Goal: Task Accomplishment & Management: Manage account settings

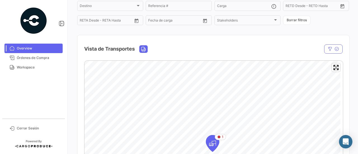
scroll to position [60, 0]
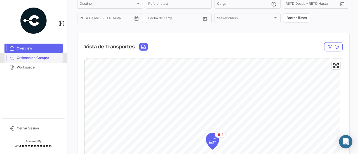
click at [32, 60] on link "Órdenes de Compra" at bounding box center [33, 58] width 58 height 10
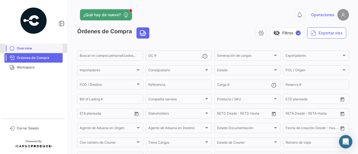
click at [34, 47] on span "Overview" at bounding box center [39, 48] width 44 height 5
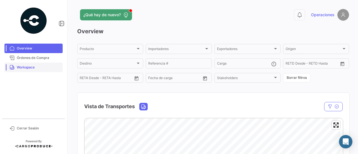
click at [29, 67] on span "Workspace" at bounding box center [39, 67] width 44 height 5
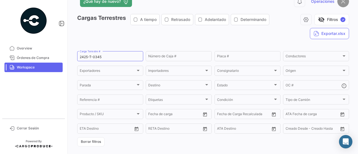
scroll to position [10, 0]
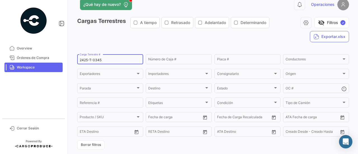
click at [119, 59] on input "2425-T-0345" at bounding box center [110, 60] width 61 height 4
type input "2425-T-0124"
click at [153, 46] on div "Cargas Terrestres A tiempo Retrasado Adelantado Determinando visibility_off Fil…" at bounding box center [213, 32] width 272 height 30
click at [127, 62] on input "2425-T-0124" at bounding box center [110, 60] width 61 height 4
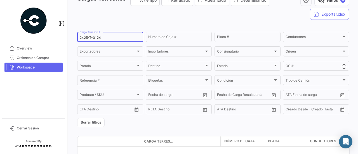
scroll to position [34, 0]
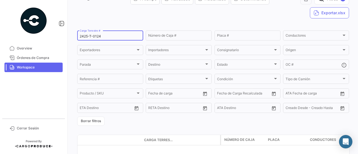
click at [123, 34] on div "2425-T-0124 Carga Terrestre #" at bounding box center [110, 35] width 61 height 11
drag, startPoint x: 124, startPoint y: 36, endPoint x: 103, endPoint y: 37, distance: 20.5
click at [103, 37] on input "2425-T-0124" at bounding box center [110, 36] width 61 height 4
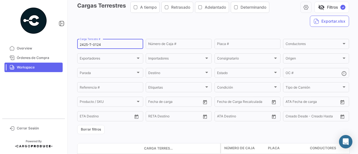
scroll to position [26, 0]
click at [98, 129] on button "Borrar filtros" at bounding box center [90, 129] width 27 height 9
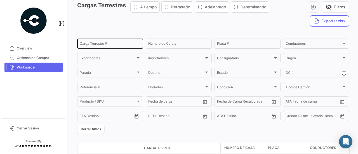
click at [106, 47] on div "Carga Terrestre #" at bounding box center [110, 43] width 61 height 11
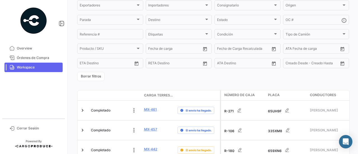
scroll to position [31, 0]
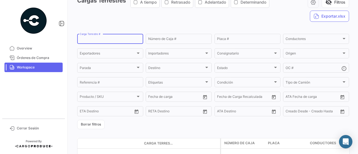
click at [107, 39] on input "Carga Terrestre #" at bounding box center [110, 40] width 61 height 4
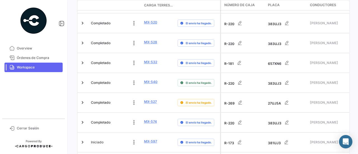
scroll to position [396, 0]
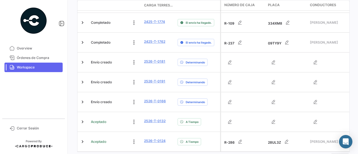
scroll to position [387, 0]
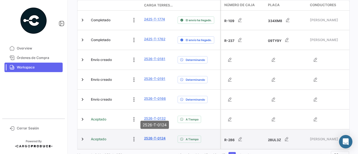
click at [150, 136] on link "2526-T-0124" at bounding box center [155, 138] width 22 height 5
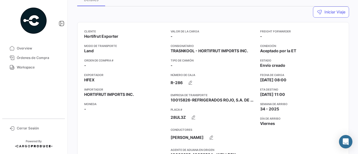
scroll to position [17, 0]
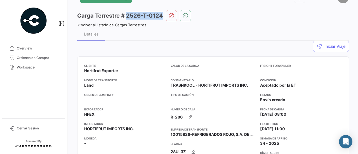
drag, startPoint x: 126, startPoint y: 14, endPoint x: 163, endPoint y: 16, distance: 37.0
click at [163, 16] on h3 "Carga Terrestre # 2526-T-0124" at bounding box center [120, 16] width 86 height 8
click at [185, 14] on icon "button" at bounding box center [186, 16] width 6 height 6
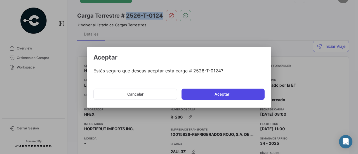
click at [209, 96] on button "Aceptar" at bounding box center [222, 94] width 83 height 11
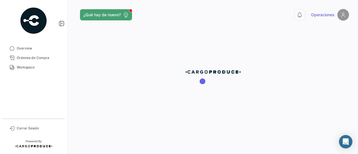
scroll to position [0, 0]
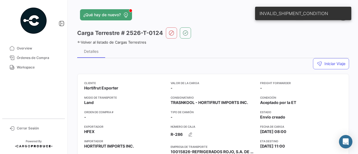
drag, startPoint x: 357, startPoint y: 20, endPoint x: 358, endPoint y: 28, distance: 8.1
click at [353, 28] on body "Overview Órdenes de Compra Workspace Cerrar Sesión ¿Qué hay de nuevo? 0 Operaci…" at bounding box center [179, 77] width 358 height 154
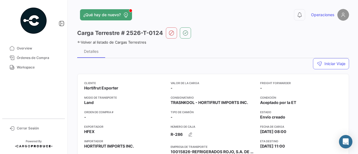
click at [210, 47] on div "Detalles" at bounding box center [213, 50] width 272 height 13
drag, startPoint x: 163, startPoint y: 32, endPoint x: 127, endPoint y: 32, distance: 35.5
click at [127, 32] on h3 "Carga Terrestre # 2526-T-0124" at bounding box center [120, 33] width 86 height 8
copy h3 "2526-T-0124"
